Goal: Task Accomplishment & Management: Manage account settings

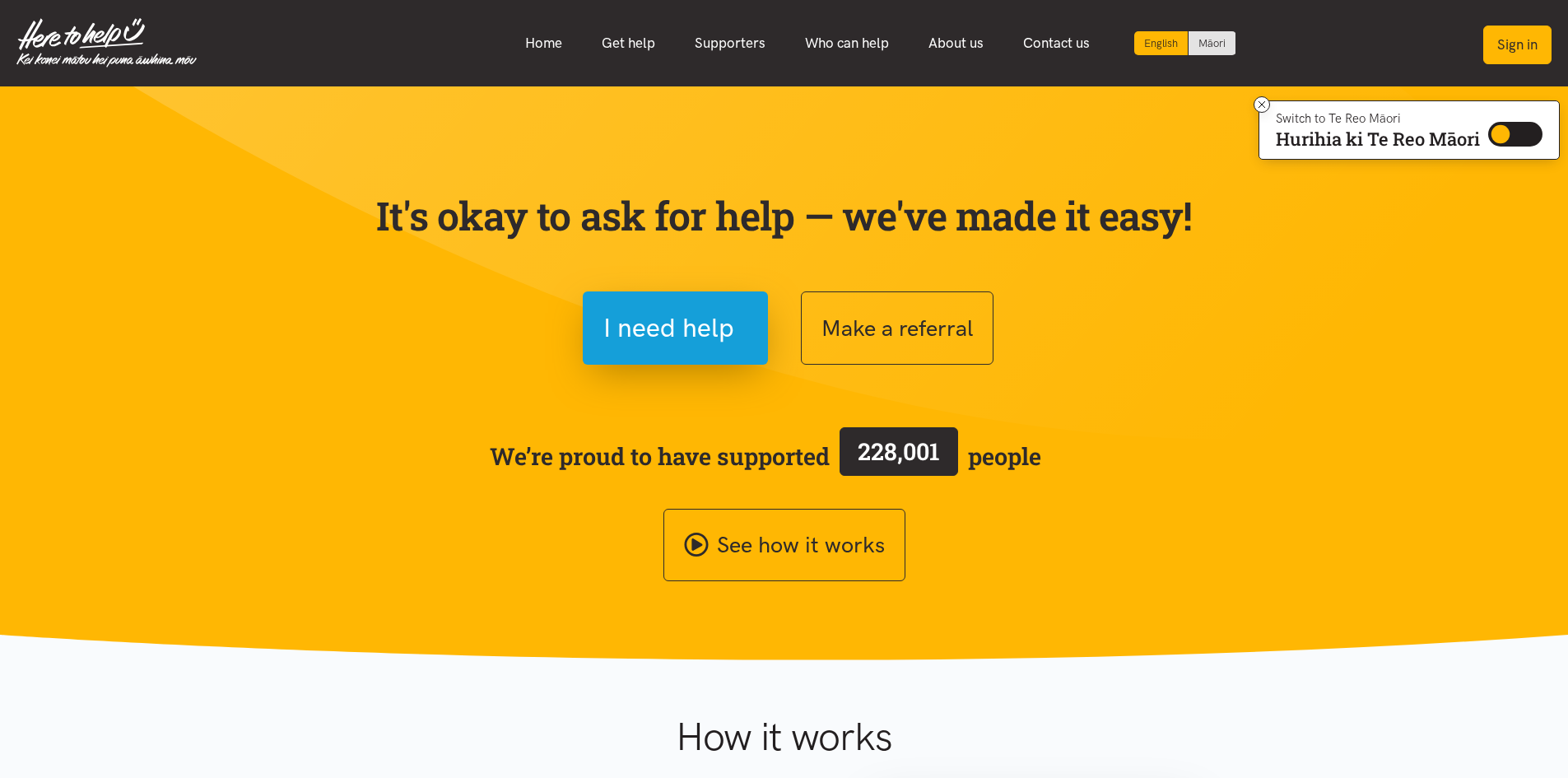
click at [1503, 43] on button "Sign in" at bounding box center [1517, 44] width 68 height 38
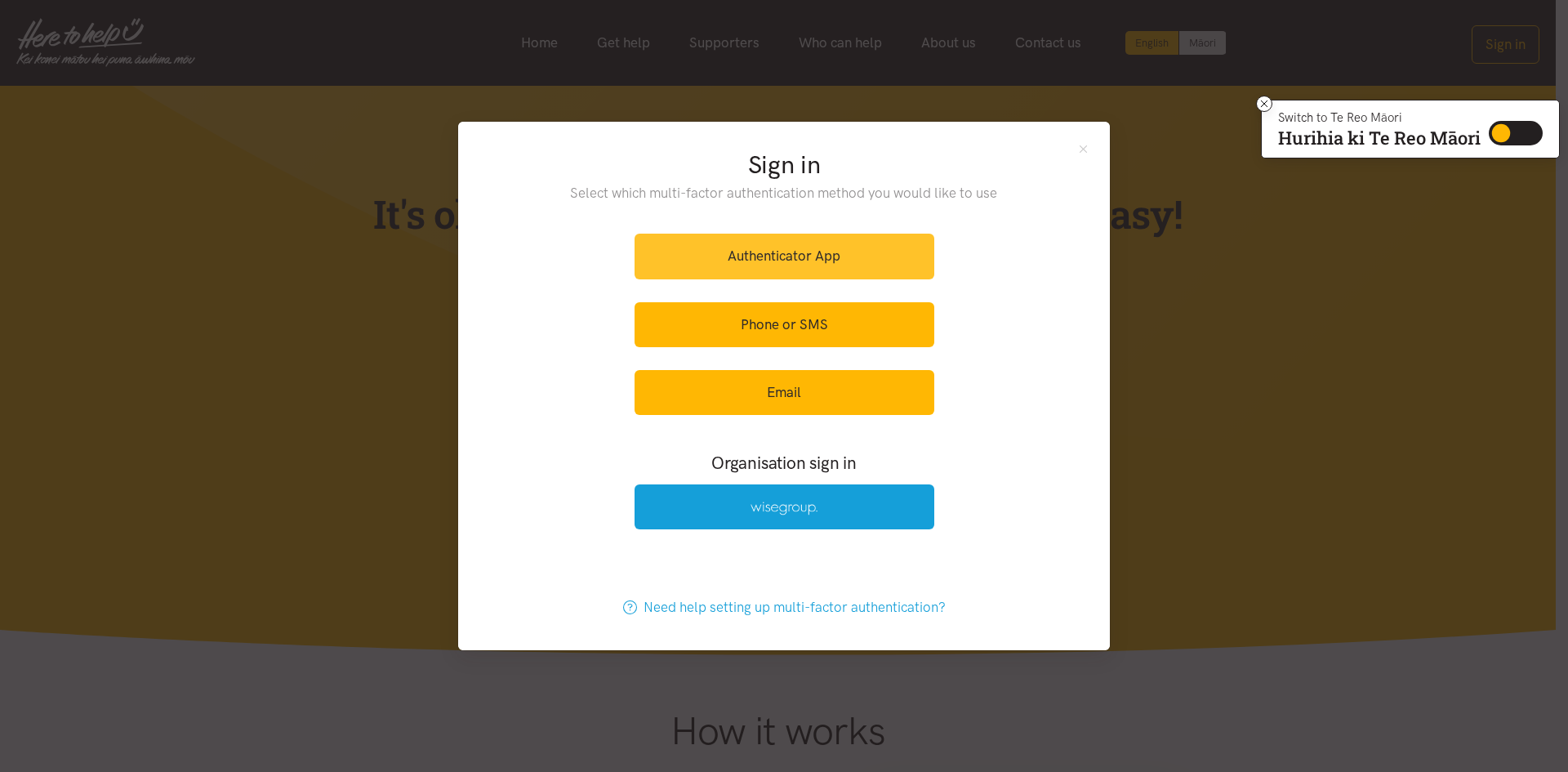
click at [756, 248] on link "Authenticator App" at bounding box center [784, 256] width 300 height 45
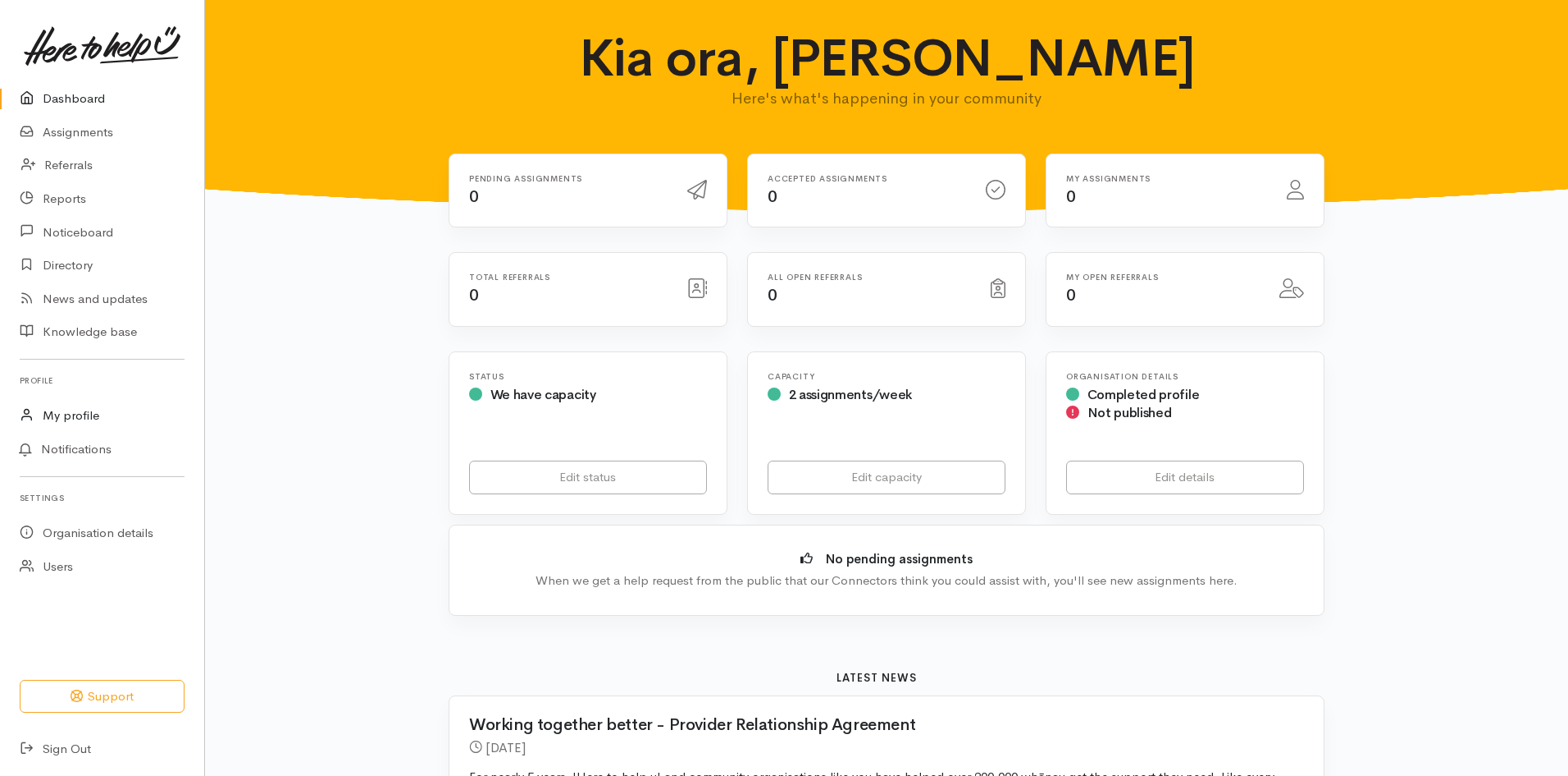
click at [65, 410] on link "My profile" at bounding box center [102, 416] width 204 height 34
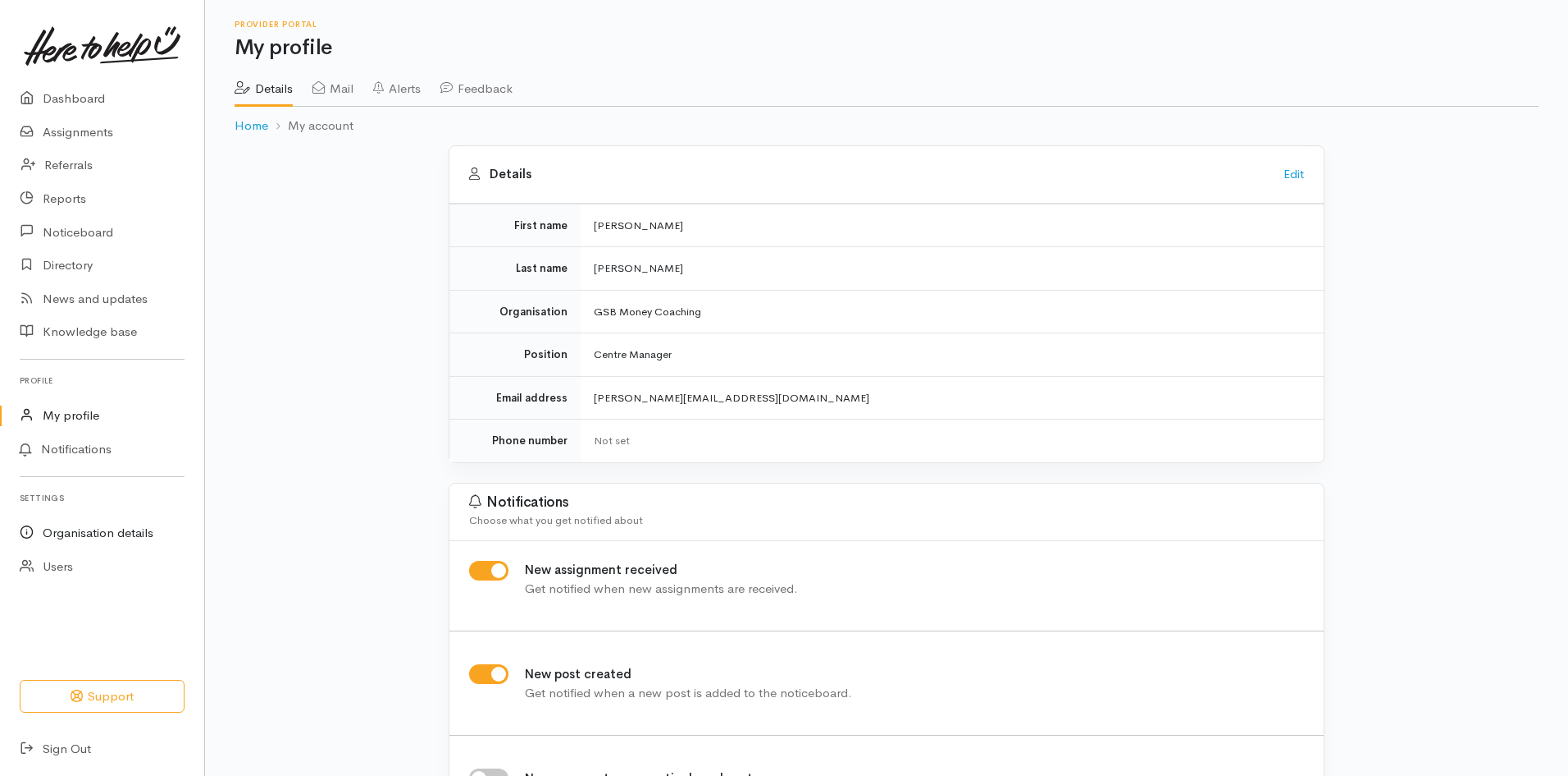
click at [88, 534] on link "Organisation details" at bounding box center [102, 533] width 204 height 34
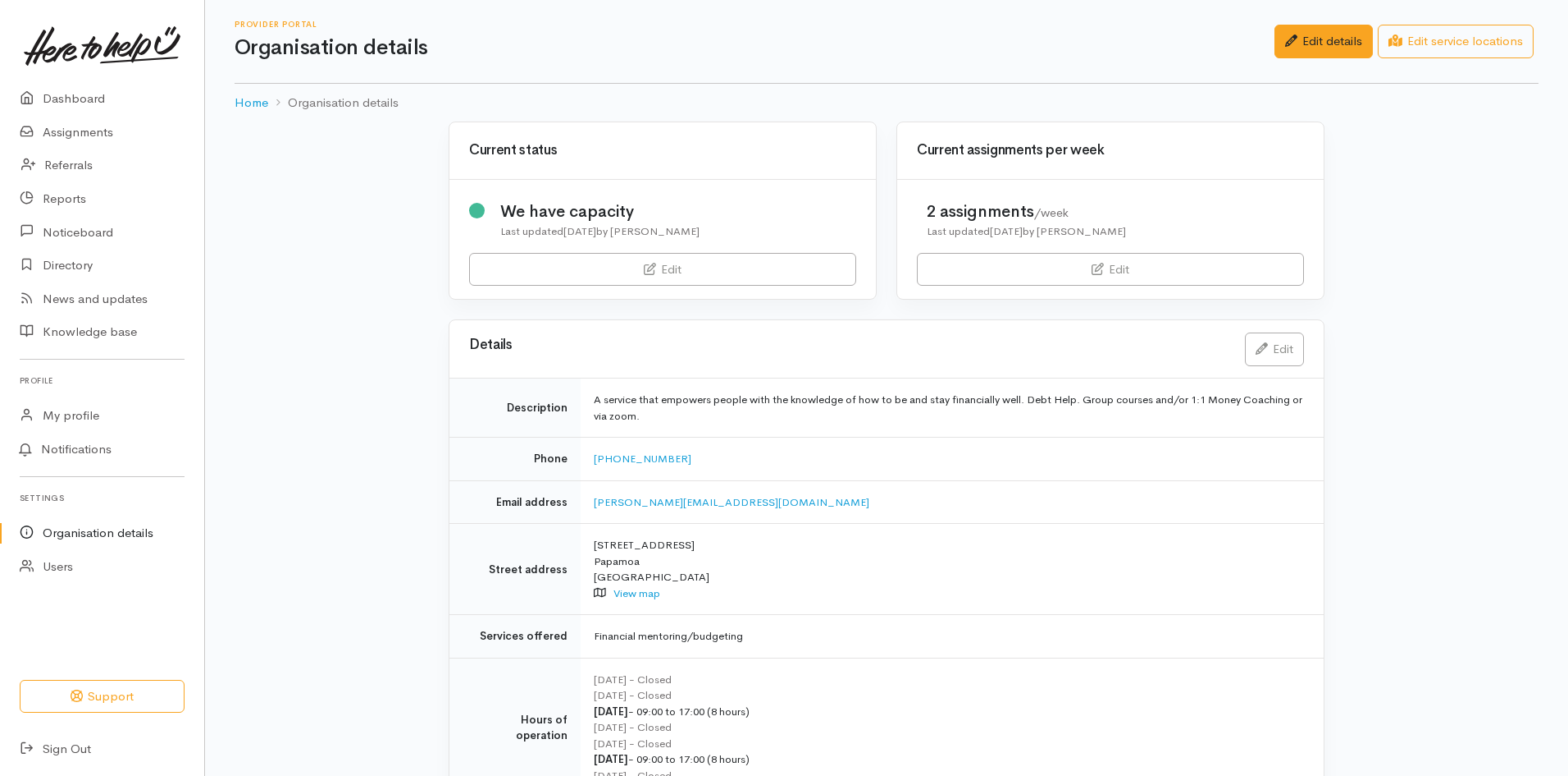
scroll to position [82, 0]
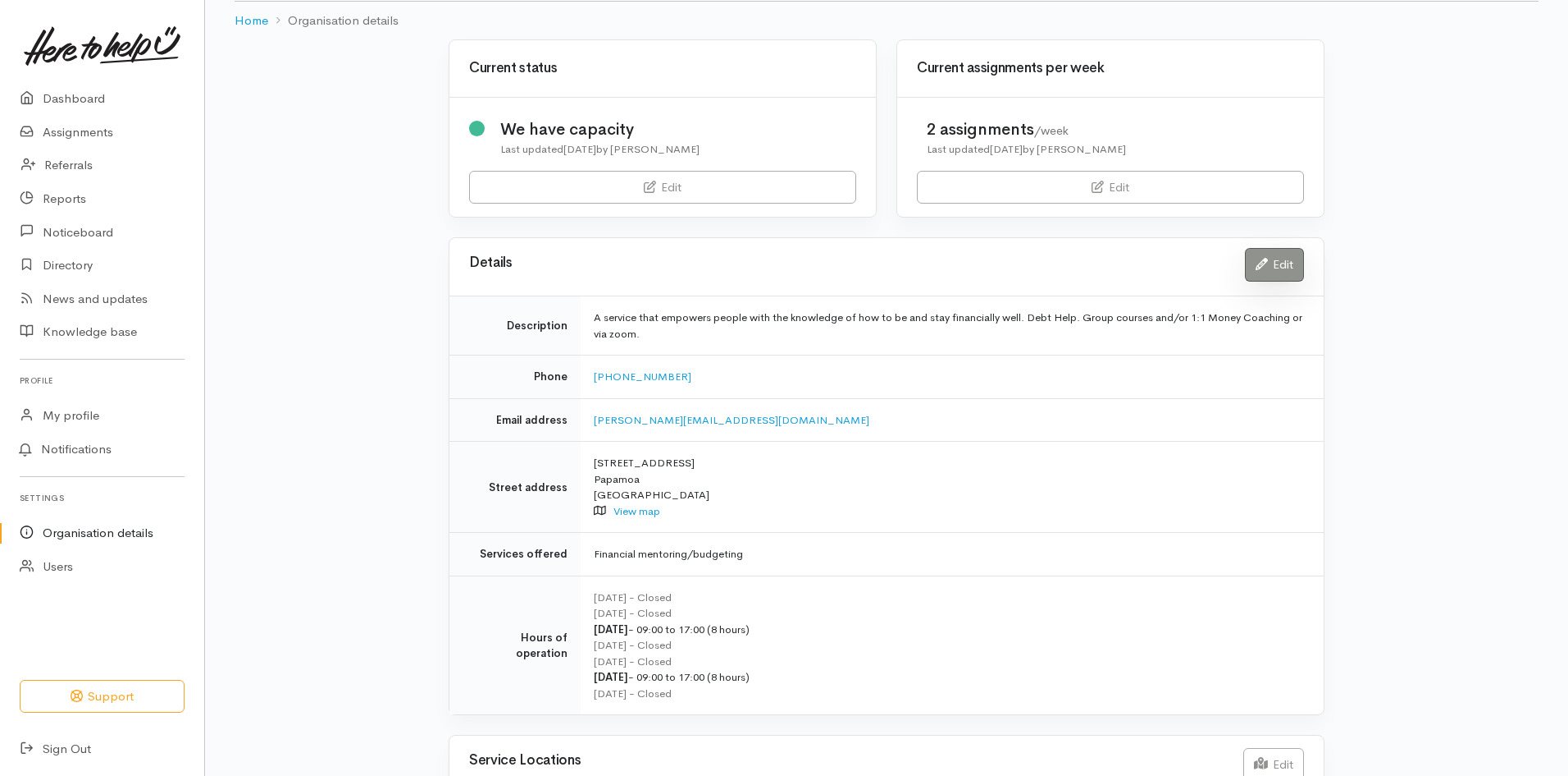
click at [1283, 259] on link "Edit" at bounding box center [1274, 265] width 59 height 34
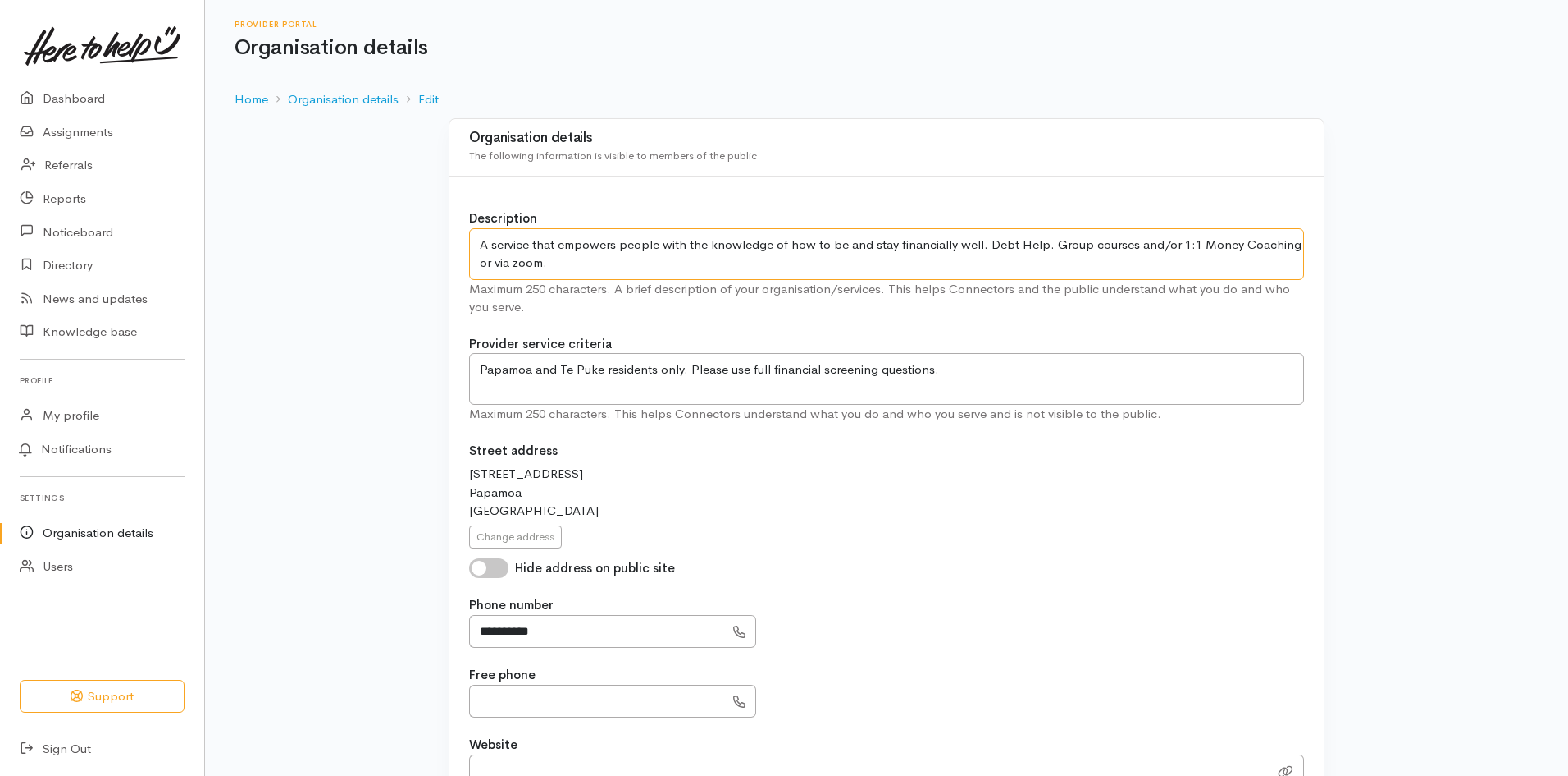
click at [657, 242] on textarea "A service that empowers people with the knowledge of how to be and stay financi…" at bounding box center [887, 254] width 835 height 51
click at [795, 242] on textarea "A service that empowers people with the knowledge of how to be and stay financi…" at bounding box center [887, 254] width 835 height 51
click at [574, 263] on textarea "A service that empowers people with the knowledge of how to be and stay financi…" at bounding box center [887, 254] width 835 height 51
click at [756, 262] on textarea "A service that empowers people with the knowledge of how to be and stay financi…" at bounding box center [887, 254] width 835 height 51
click at [1137, 243] on textarea "A service that empowers people with the knowledge of how to be and stay financi…" at bounding box center [887, 254] width 835 height 51
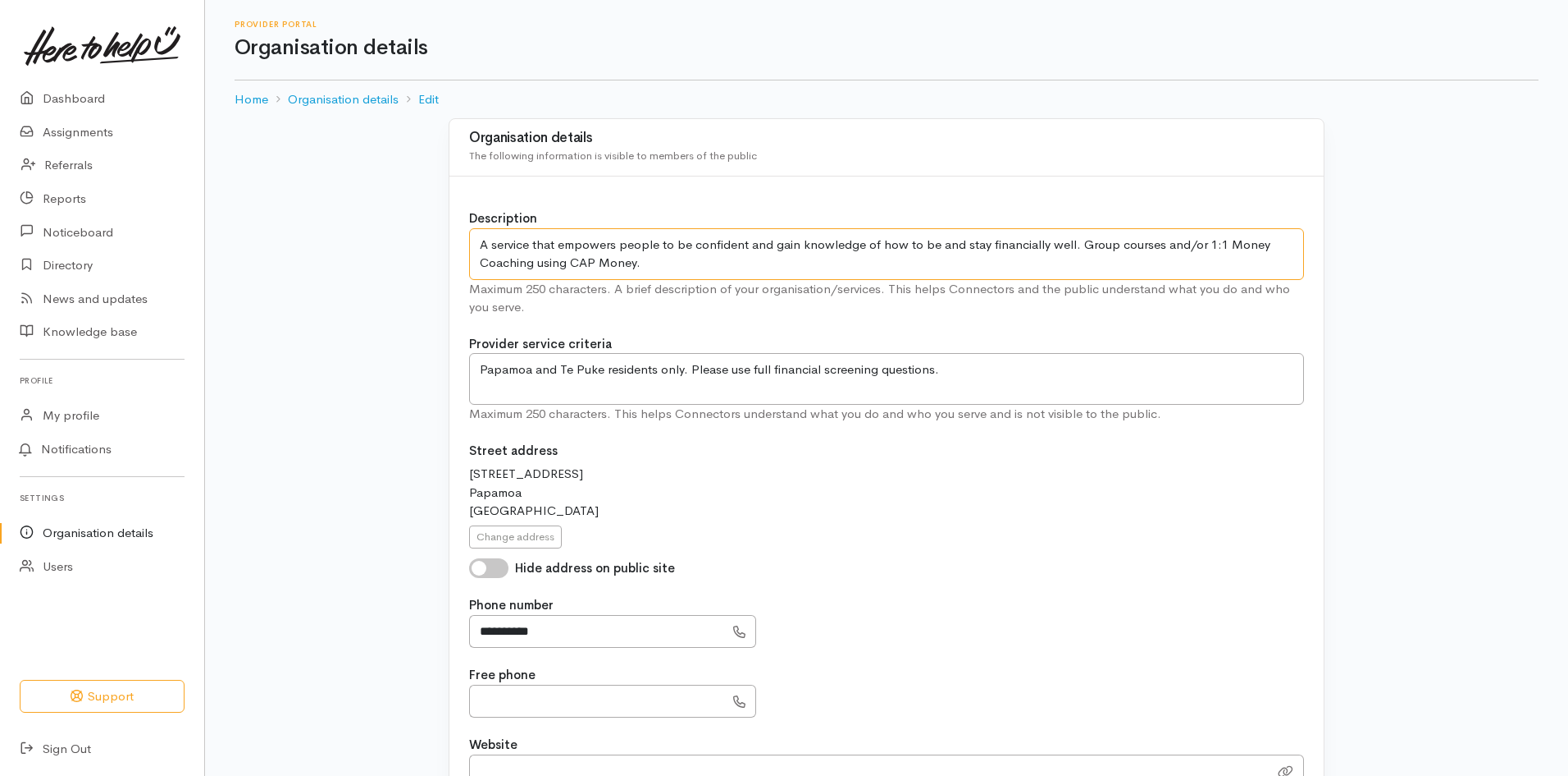
click at [1110, 243] on textarea "A service that empowers people with the knowledge of how to be and stay financi…" at bounding box center [887, 254] width 835 height 51
click at [1254, 243] on textarea "A service that empowers people with the knowledge of how to be and stay financi…" at bounding box center [887, 254] width 835 height 51
click at [498, 261] on textarea "A service that empowers people with the knowledge of how to be and stay financi…" at bounding box center [887, 254] width 835 height 51
click at [750, 260] on textarea "A service that empowers people with the knowledge of how to be and stay financi…" at bounding box center [887, 254] width 835 height 51
click at [750, 244] on textarea "A service that empowers people with the knowledge of how to be and stay financi…" at bounding box center [887, 254] width 835 height 51
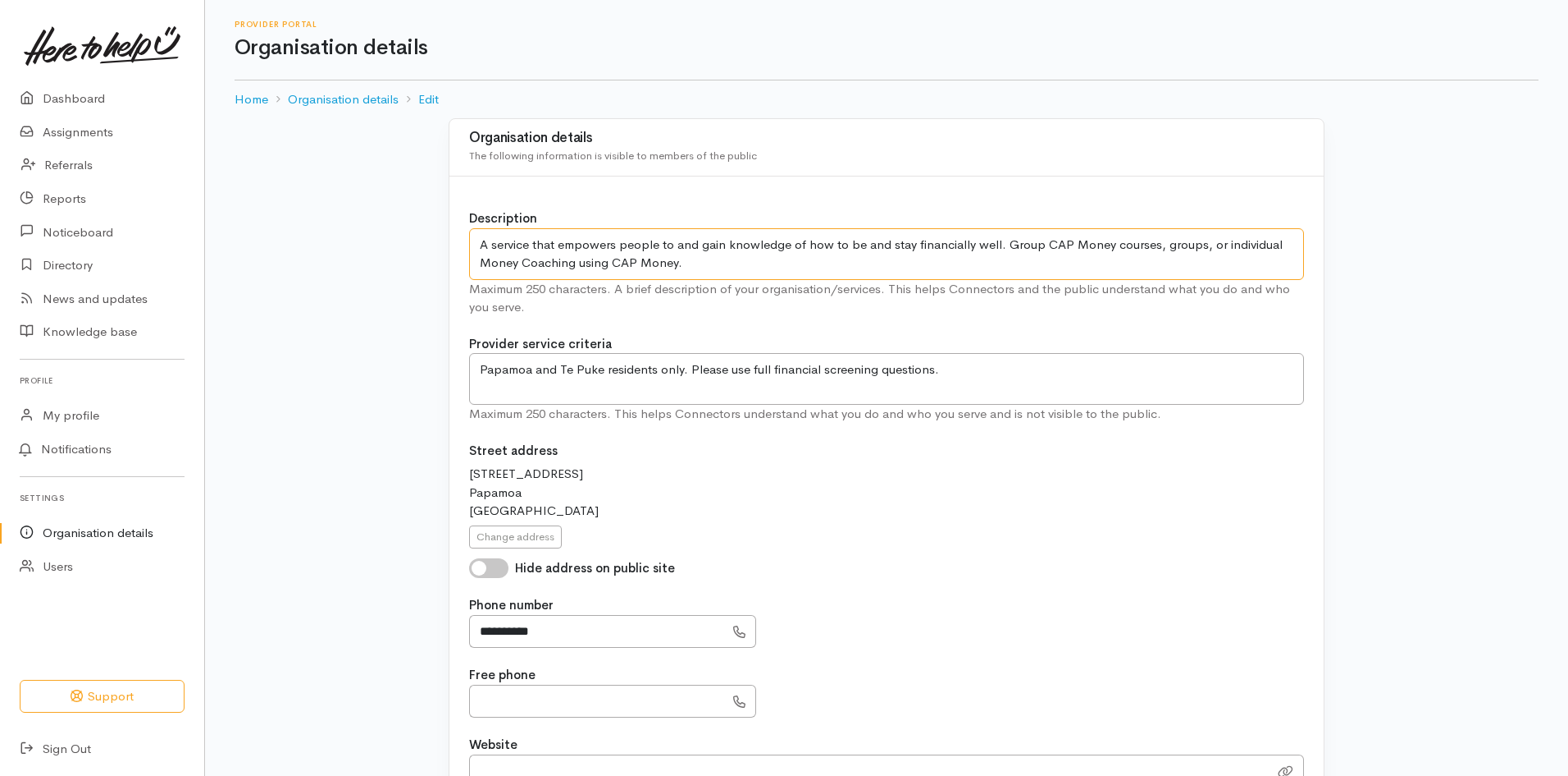
click at [700, 247] on textarea "A service that empowers people with the knowledge of how to be and stay financi…" at bounding box center [887, 254] width 835 height 51
click at [763, 244] on textarea "A service that empowers people with the knowledge of how to be and stay financi…" at bounding box center [887, 254] width 835 height 51
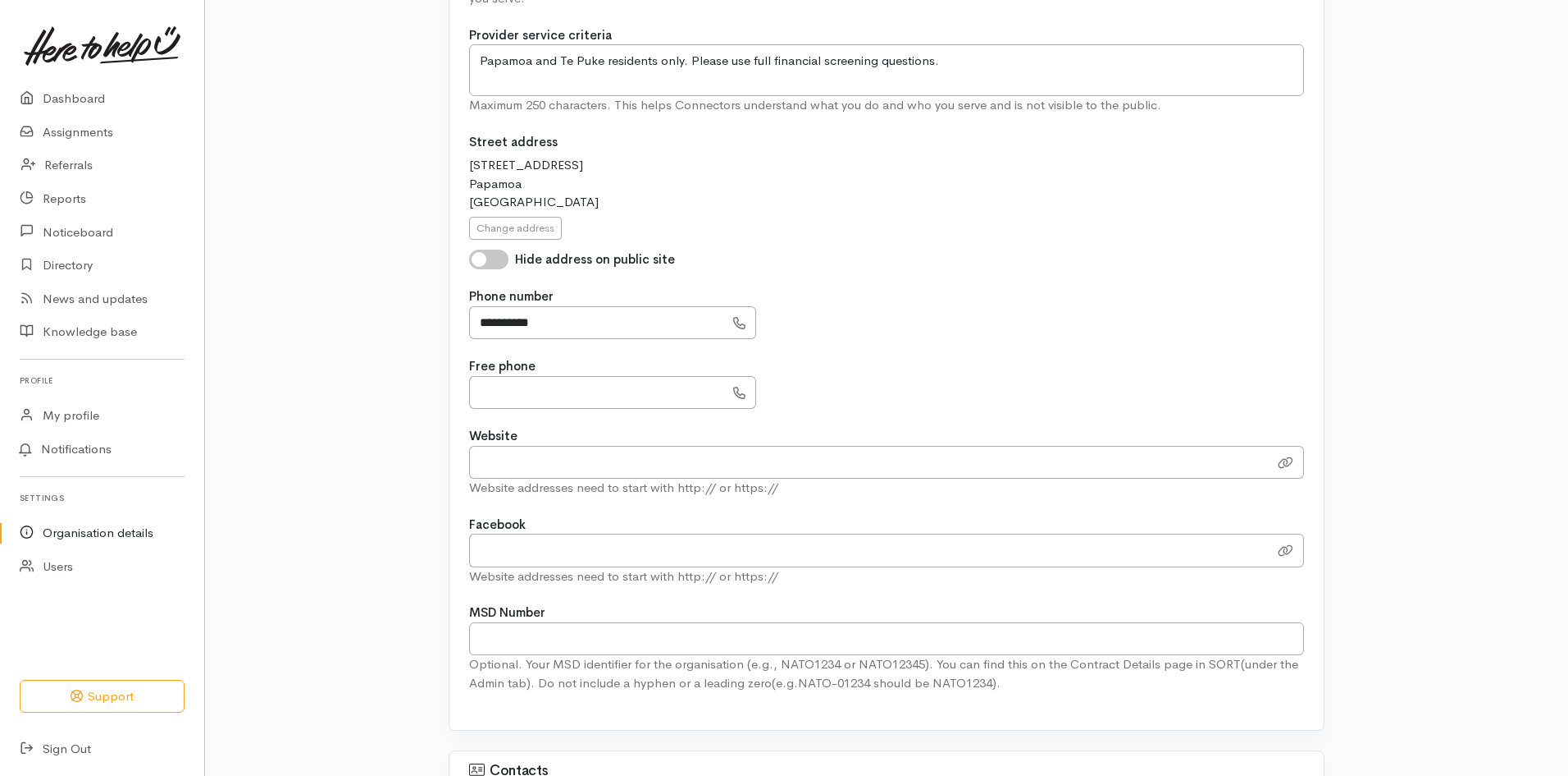
scroll to position [328, 0]
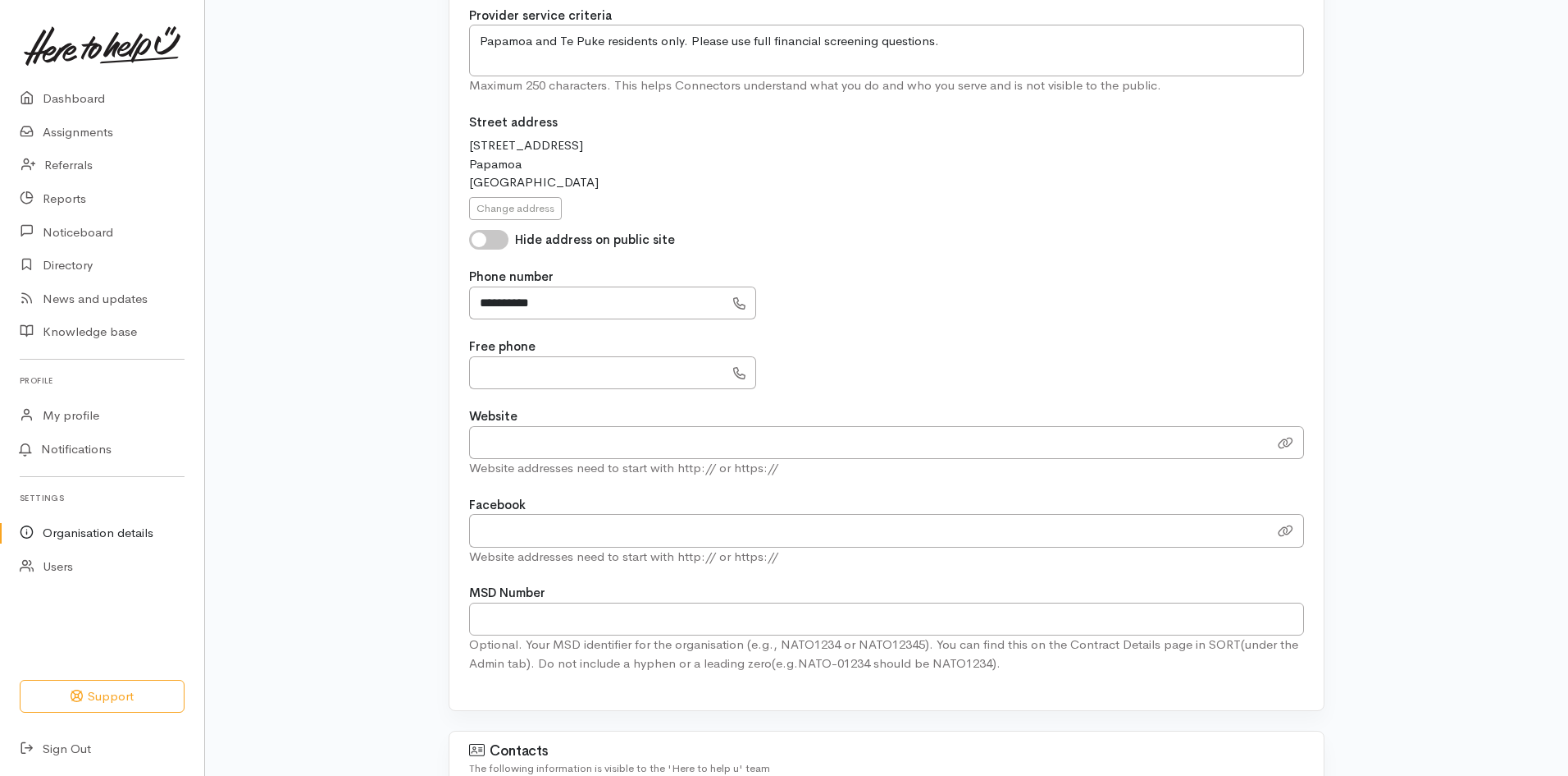
type textarea "A service that empowers people to gain knowledge and be confident of how to be …"
click at [505, 436] on input "Website" at bounding box center [869, 443] width 800 height 34
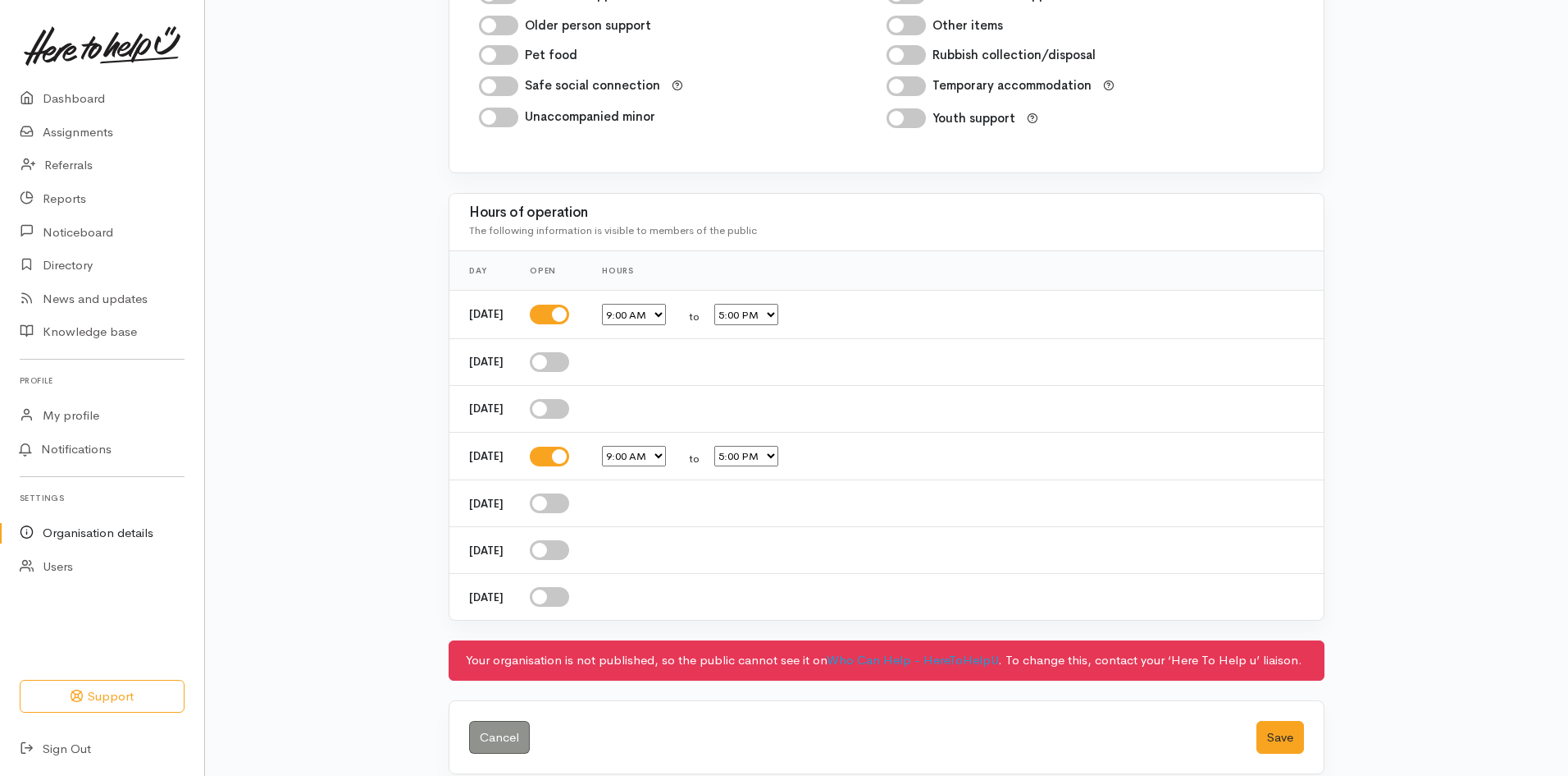
scroll to position [1926, 0]
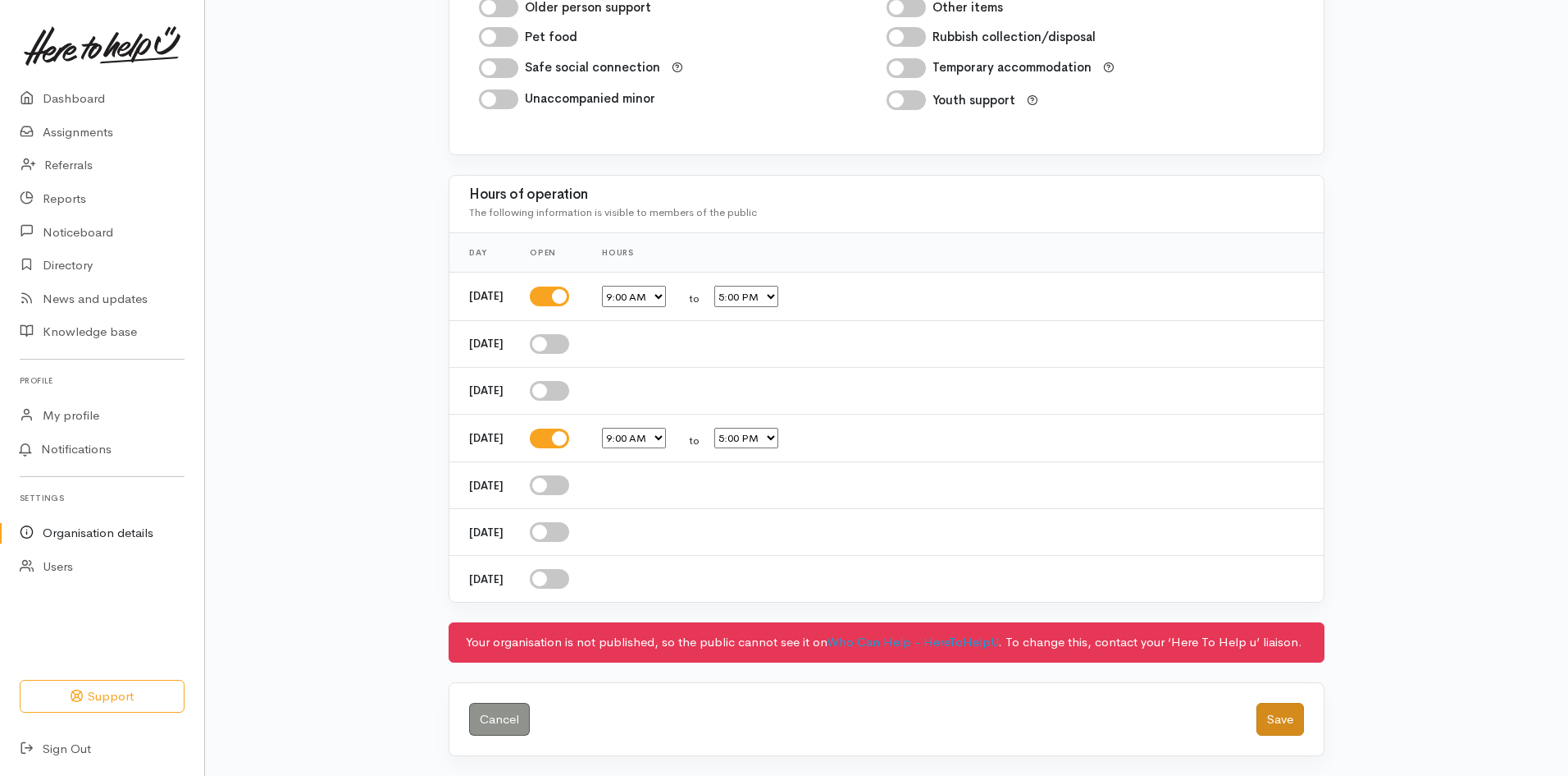
type input "[DOMAIN_NAME]"
click at [1276, 716] on button "Save" at bounding box center [1280, 719] width 48 height 34
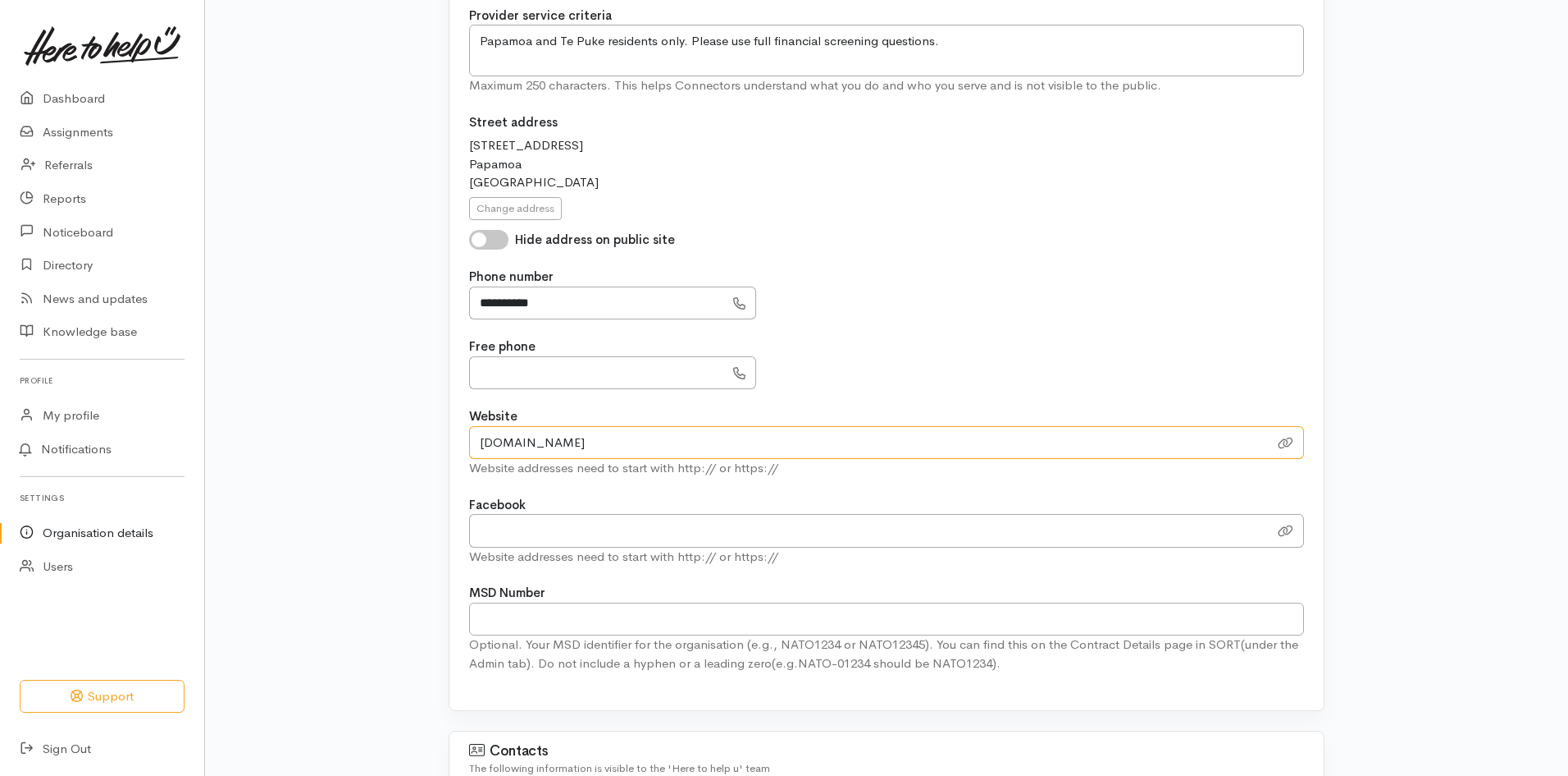
scroll to position [0, 0]
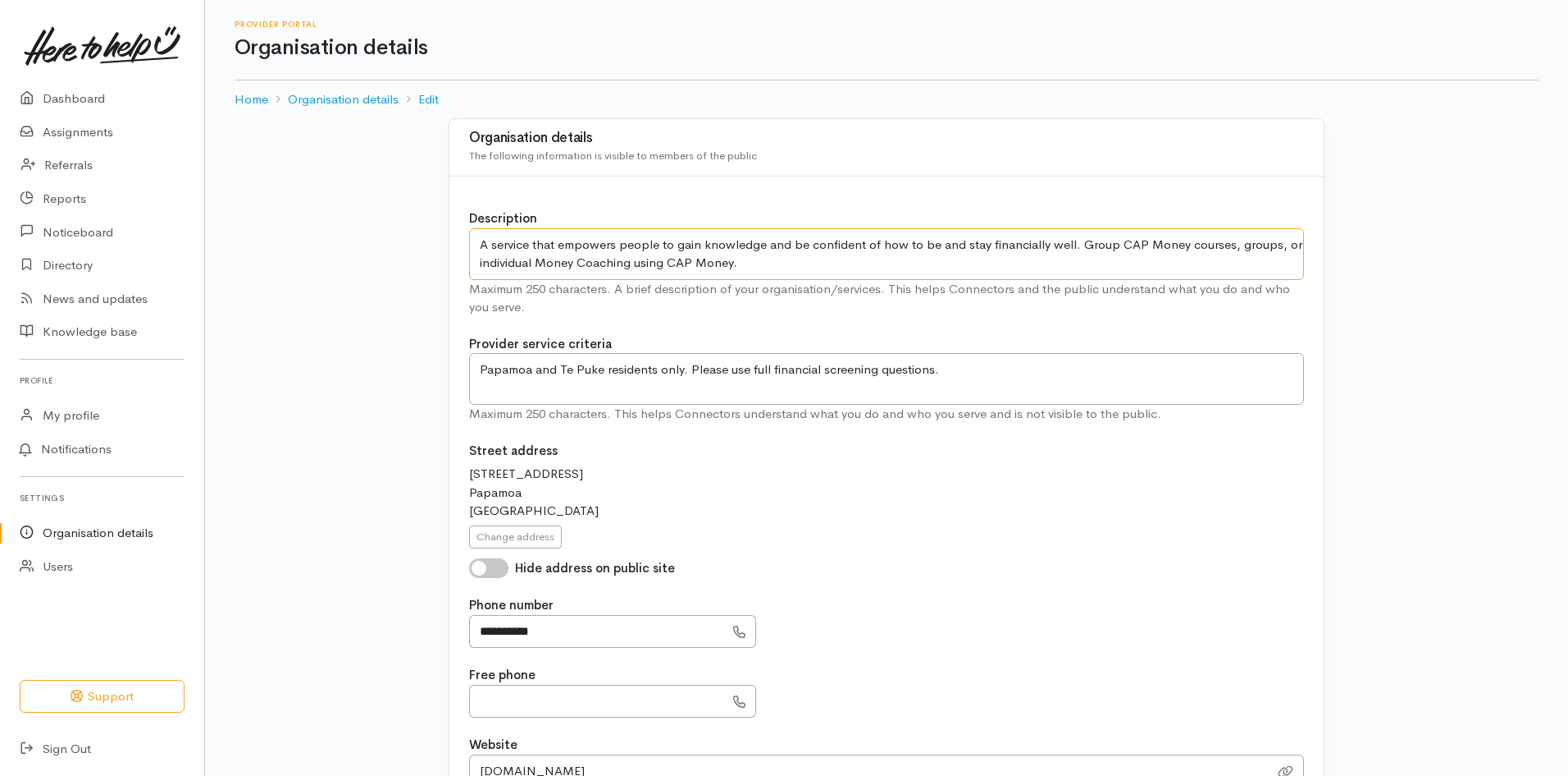
click at [750, 252] on textarea "A service that empowers people with the knowledge of how to be and stay financi…" at bounding box center [887, 254] width 835 height 51
click at [1111, 242] on textarea "A service that empowers people with the knowledge of how to be and stay financi…" at bounding box center [887, 254] width 835 height 51
click at [737, 261] on textarea "A service that empowers people with the knowledge of how to be and stay financi…" at bounding box center [887, 254] width 835 height 51
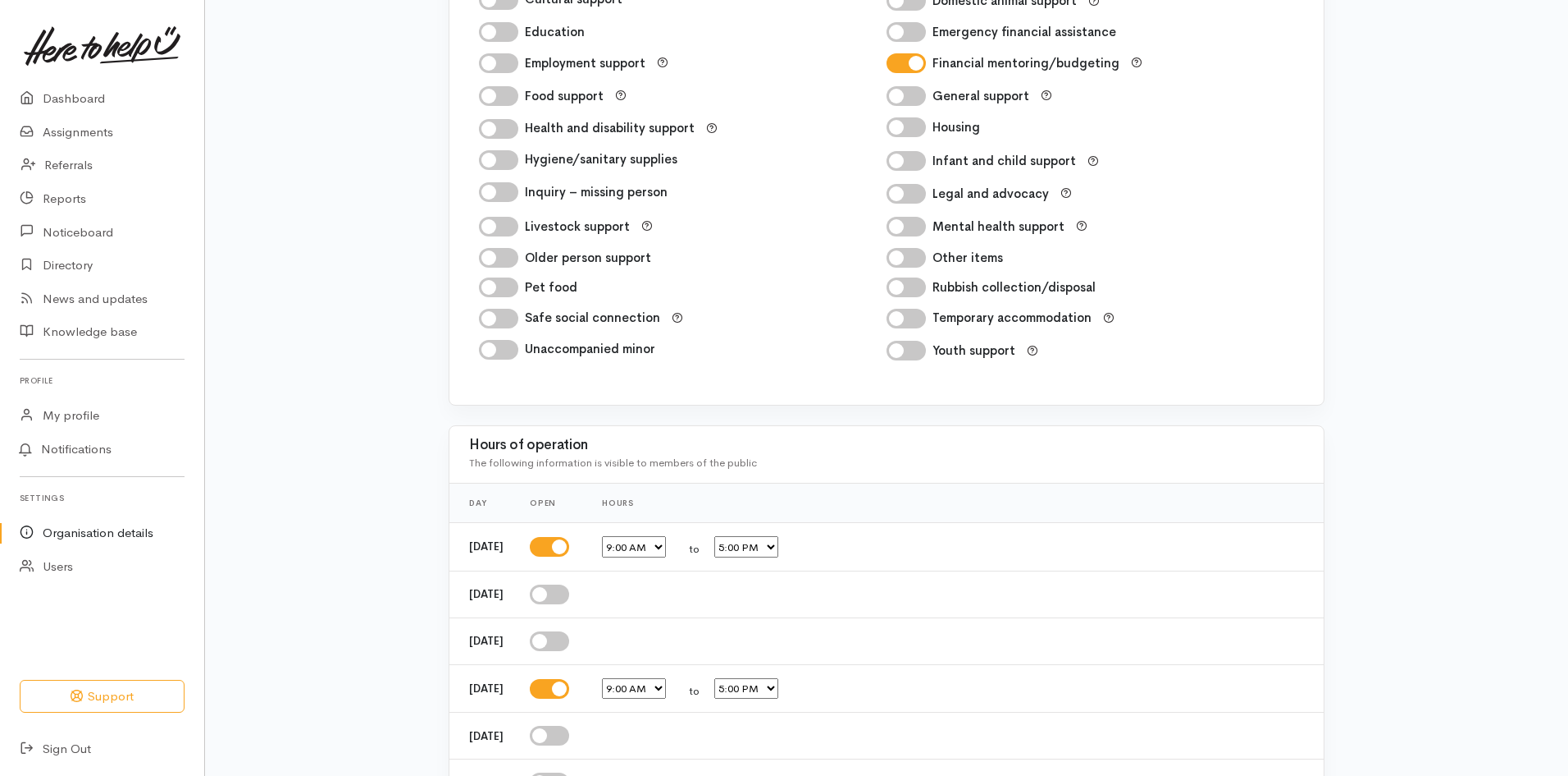
scroll to position [1926, 0]
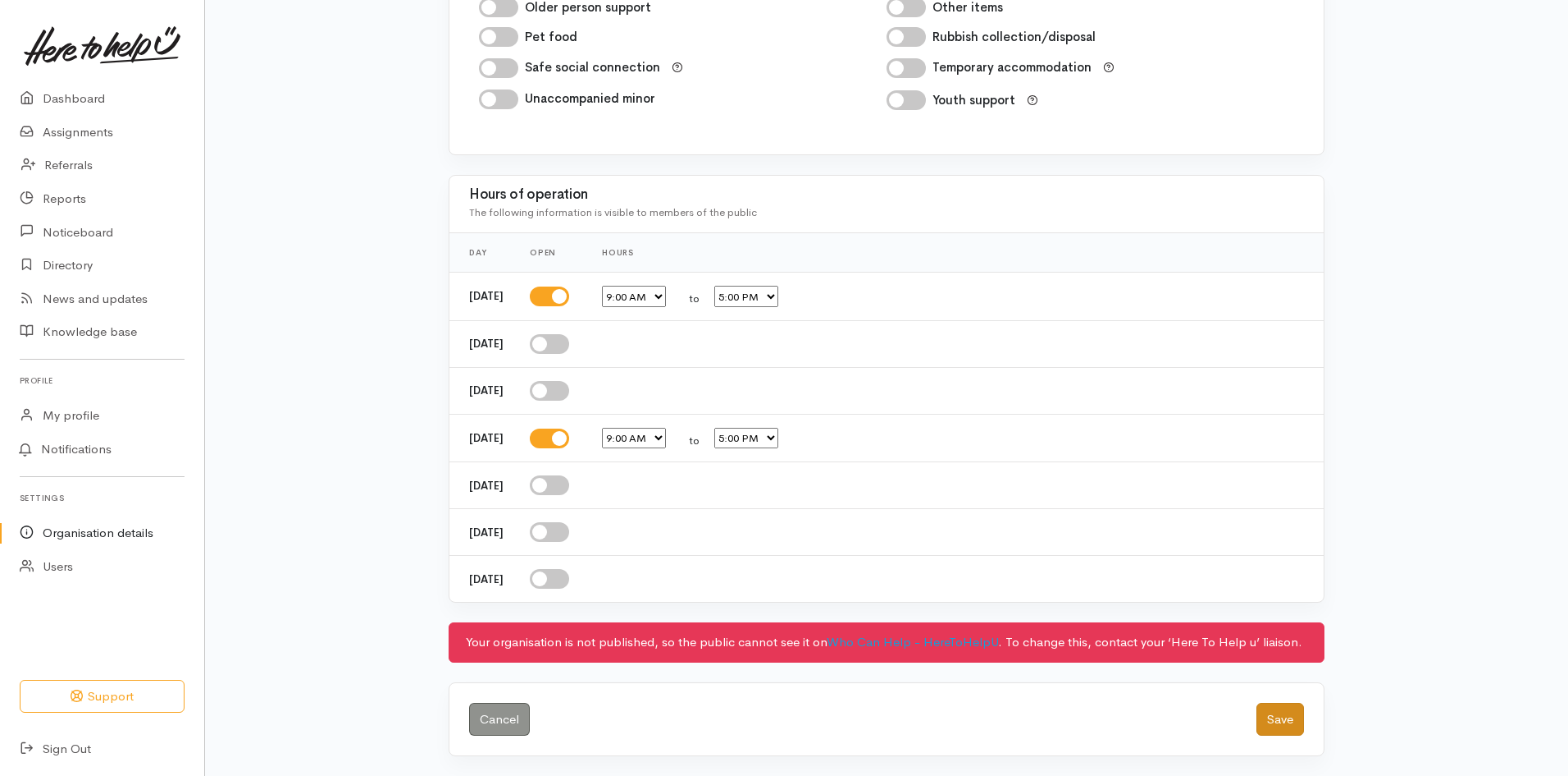
type textarea "A service that empowers people to gain knowledge and be confident of how to be …"
click at [1279, 715] on button "Save" at bounding box center [1280, 719] width 48 height 34
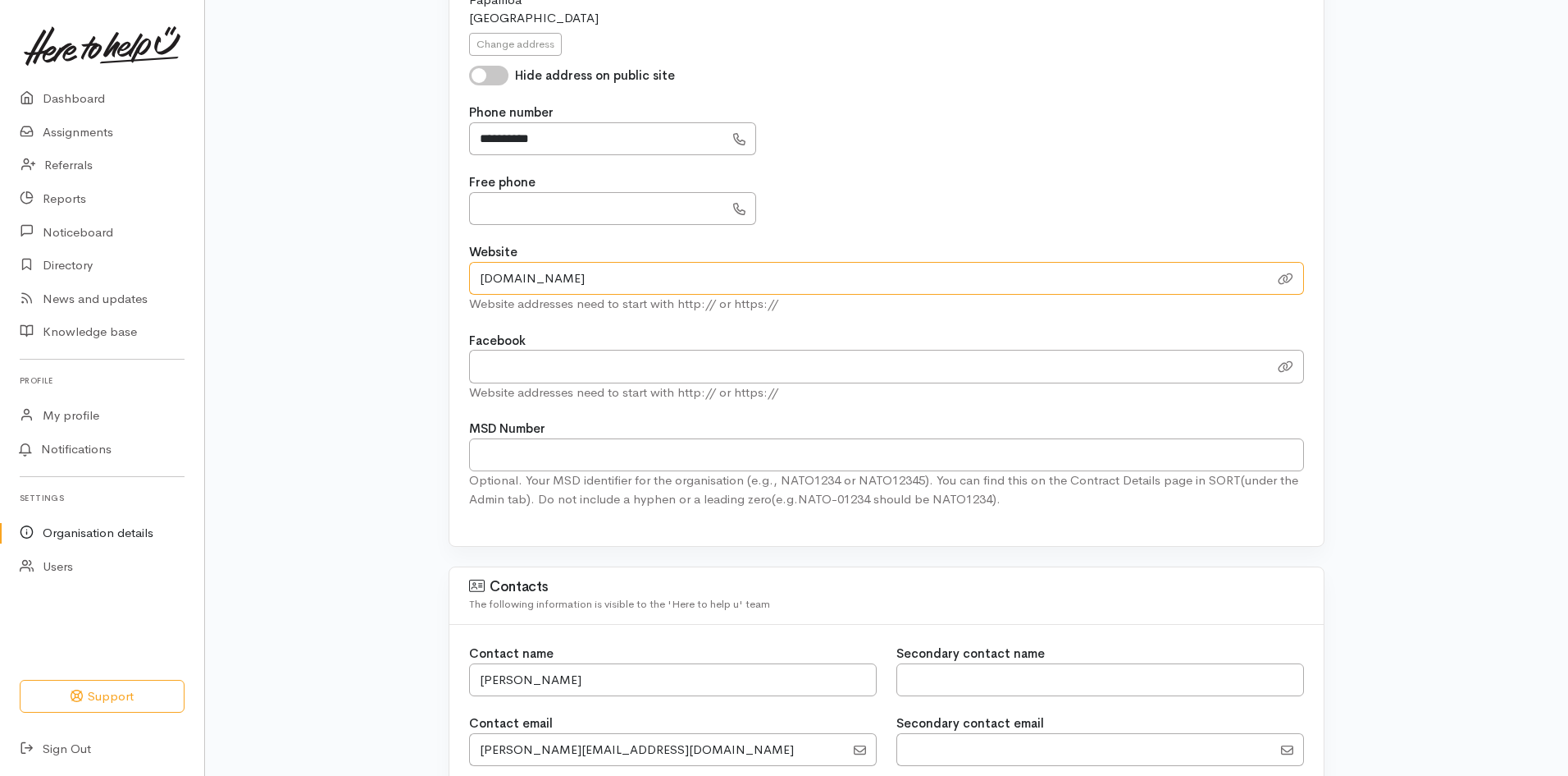
scroll to position [575, 0]
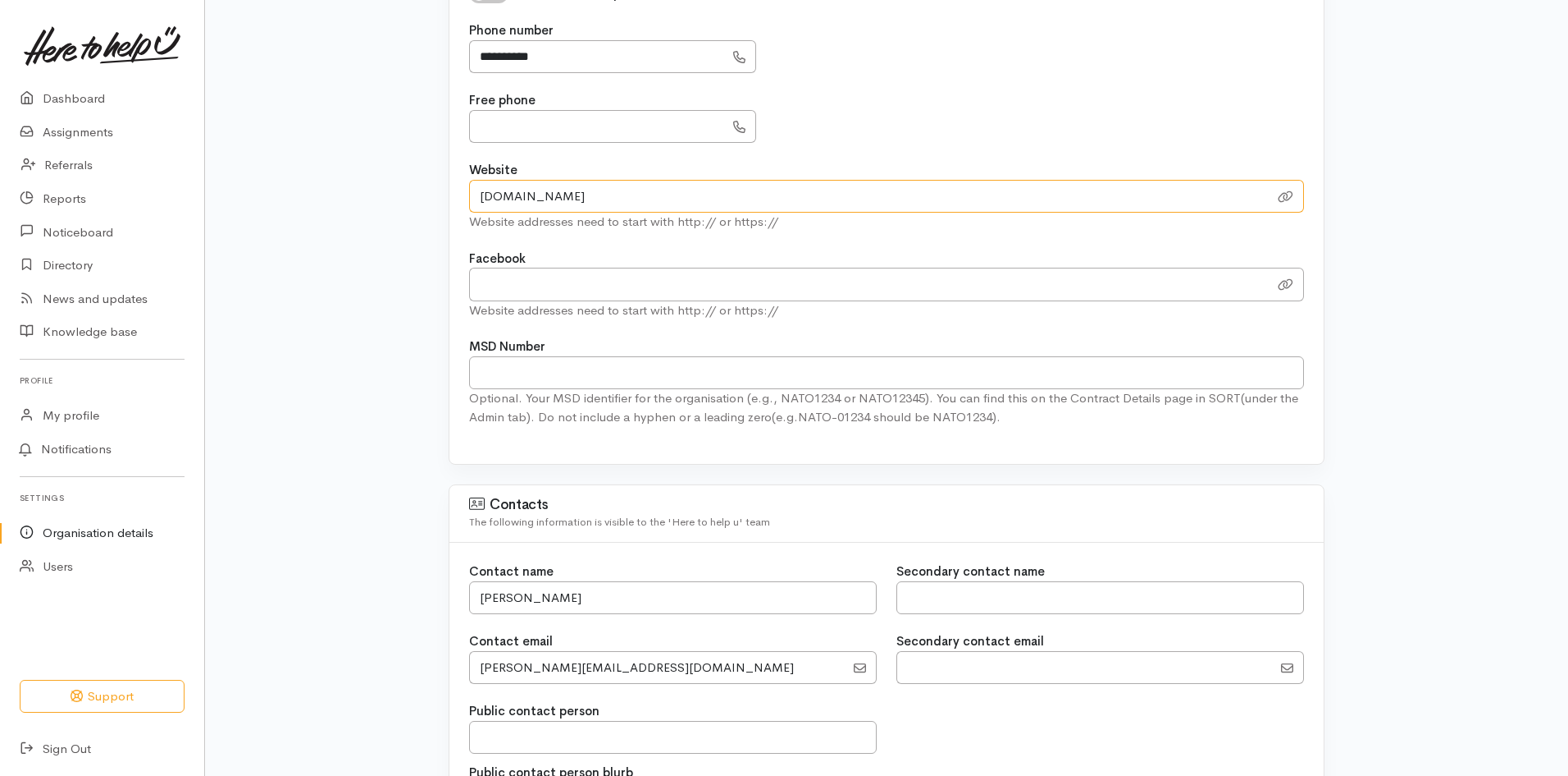
type input "[DOMAIN_NAME]"
click at [1291, 194] on icon at bounding box center [1286, 196] width 16 height 12
click at [932, 253] on div "Facebook Website addresses need to start with http:// or https://" at bounding box center [887, 285] width 835 height 71
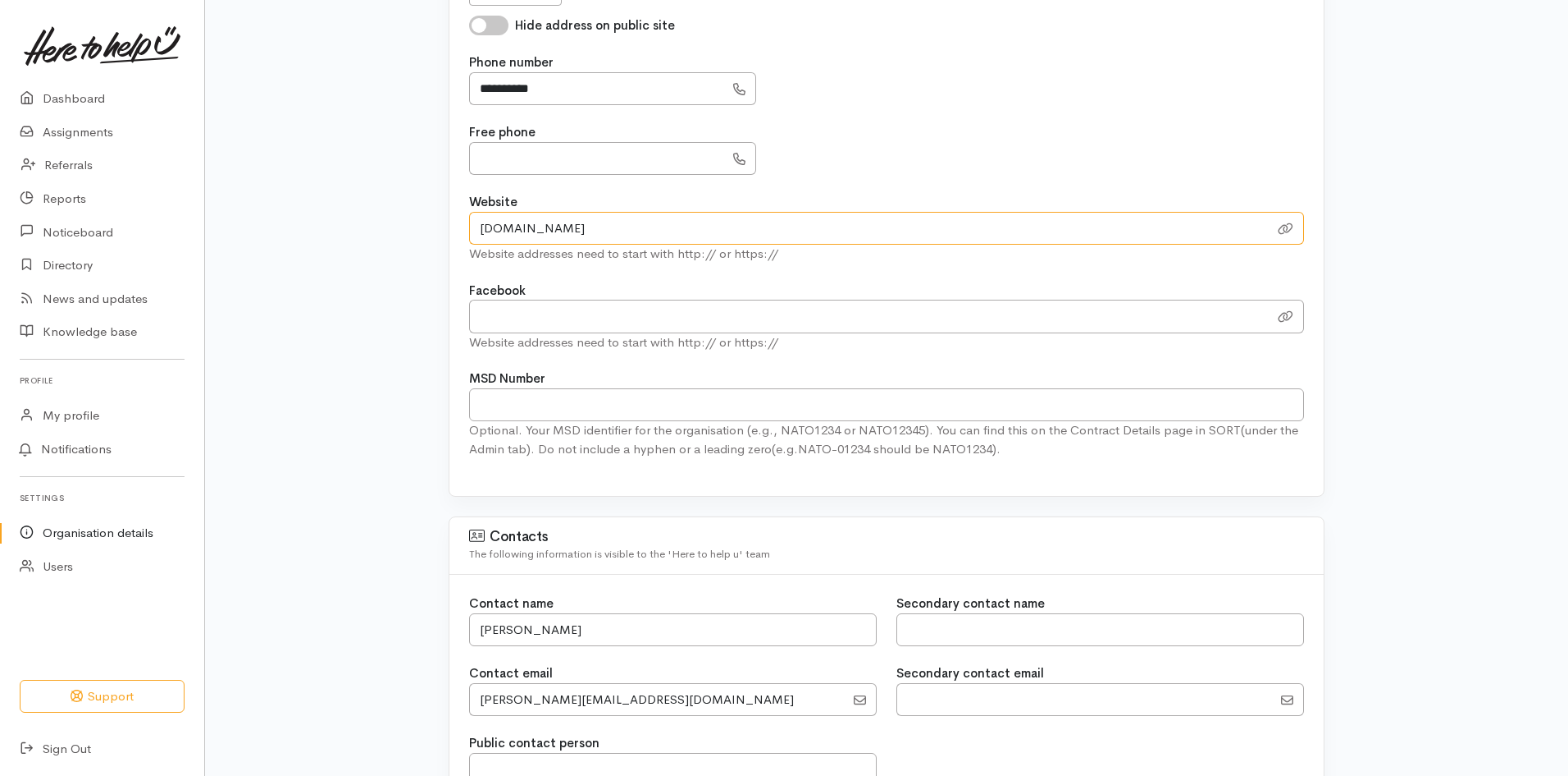
click at [680, 217] on input "[DOMAIN_NAME]" at bounding box center [869, 229] width 800 height 34
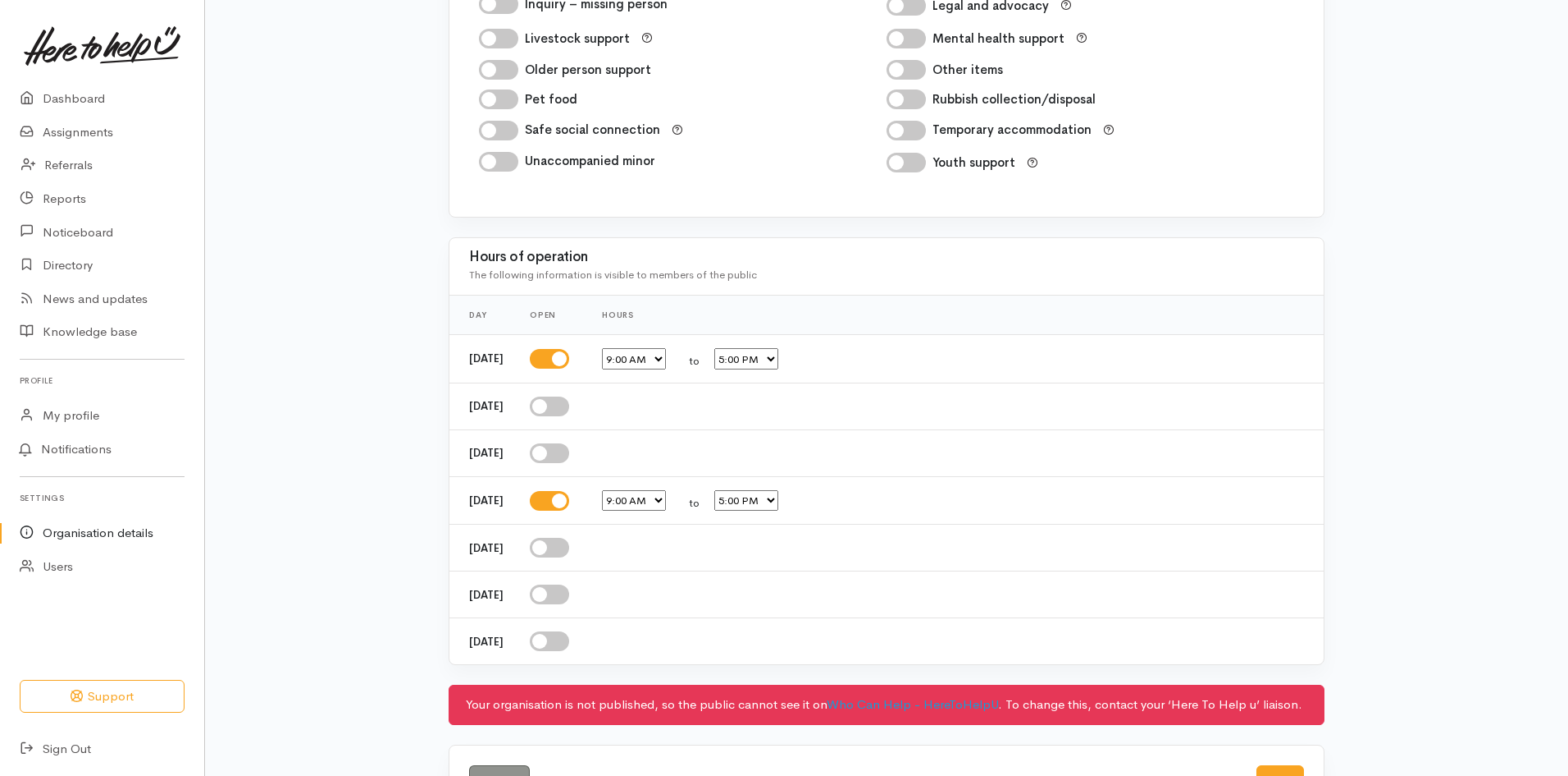
scroll to position [1926, 0]
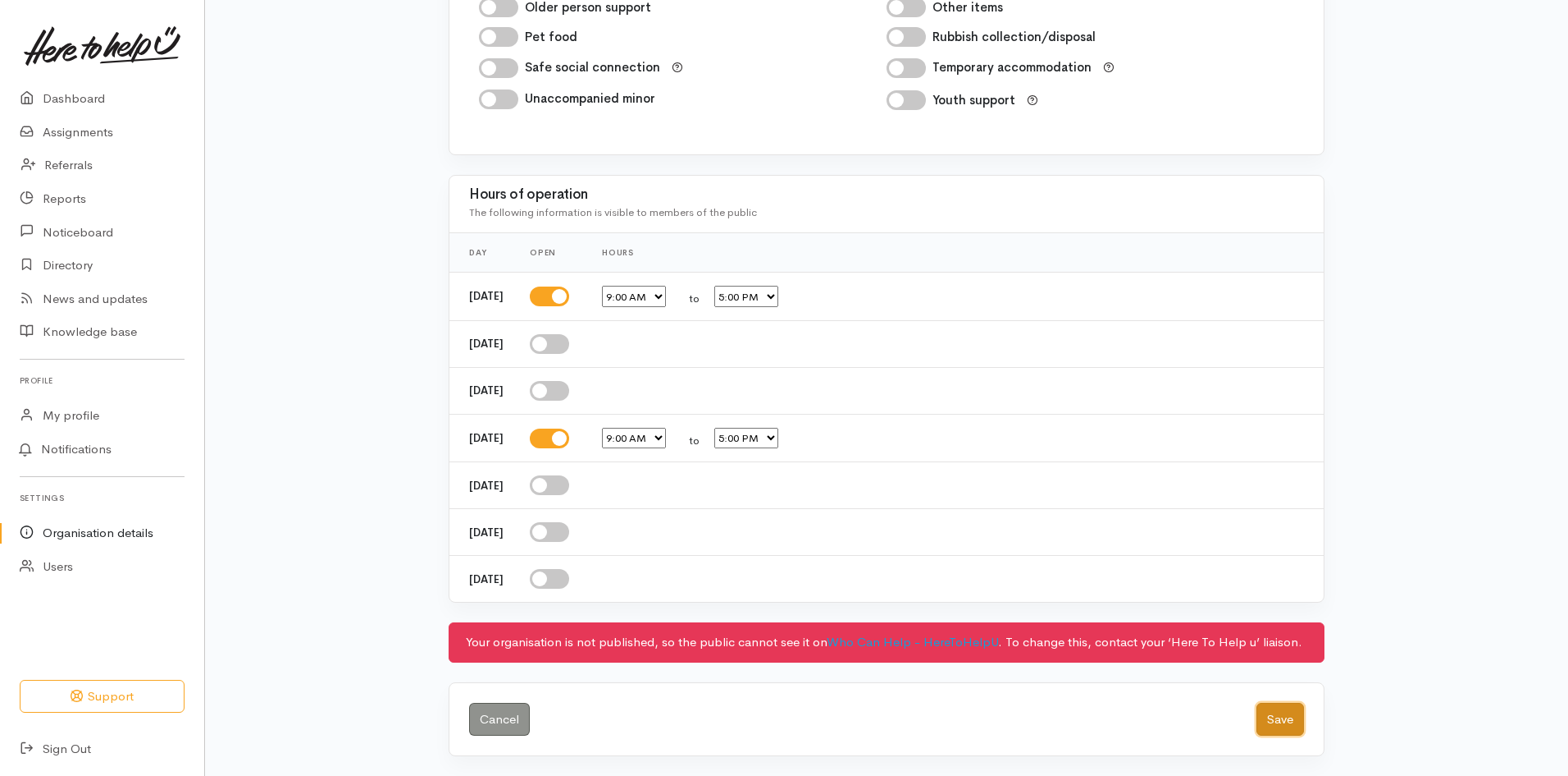
click at [1274, 718] on button "Save" at bounding box center [1280, 719] width 48 height 34
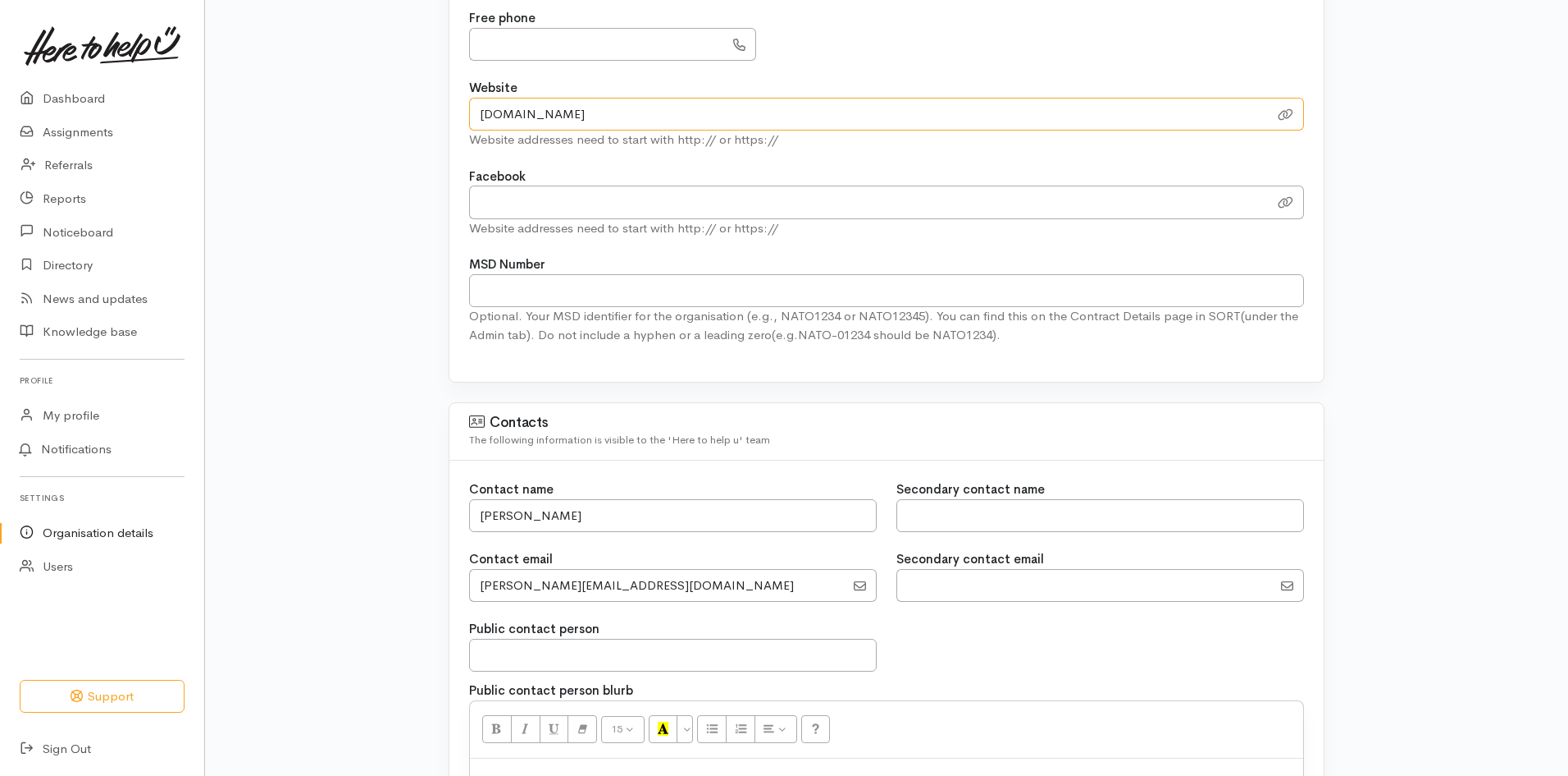
scroll to position [328, 0]
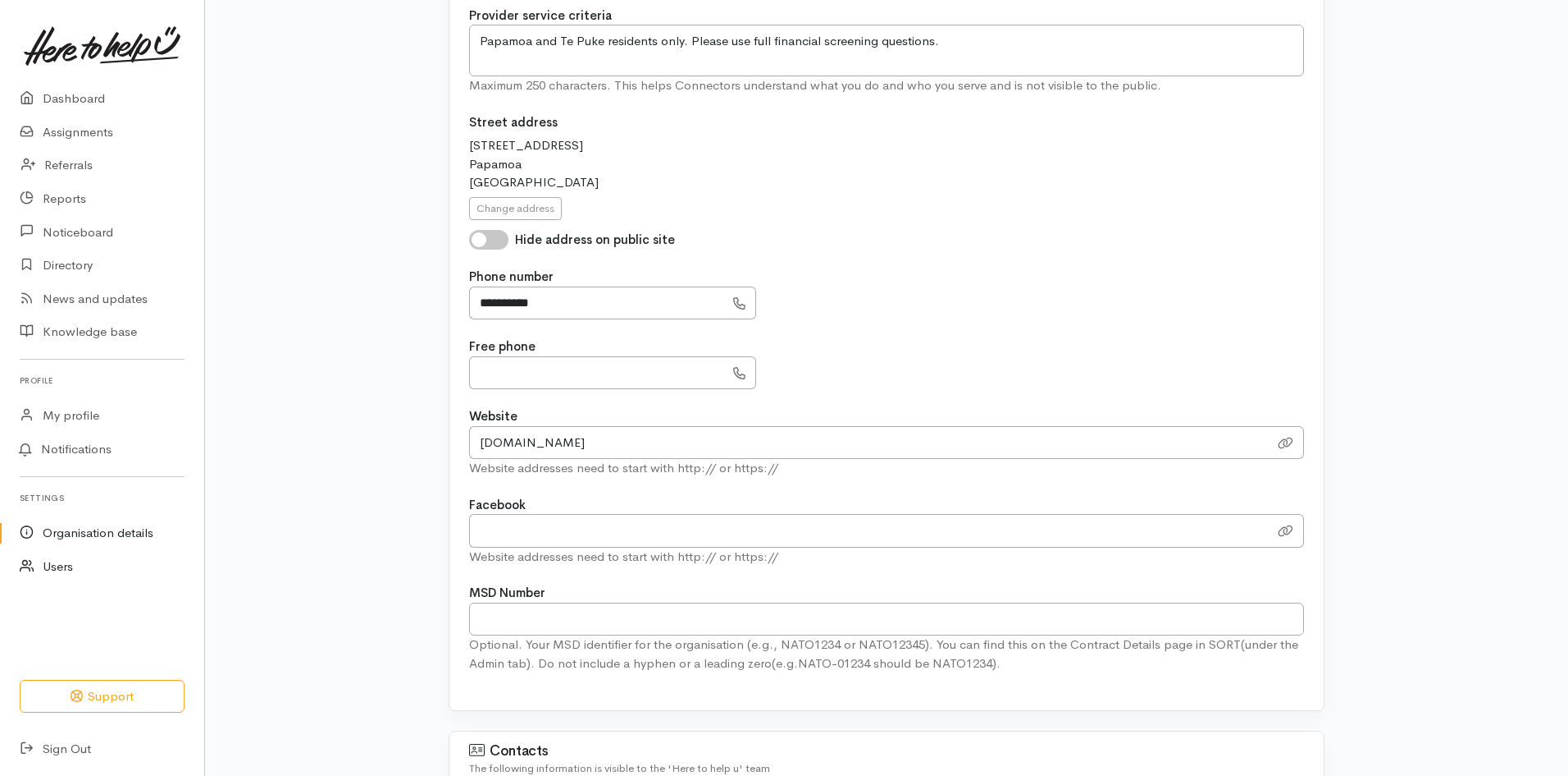
click at [46, 562] on link "Users" at bounding box center [102, 567] width 204 height 34
